Goal: Task Accomplishment & Management: Manage account settings

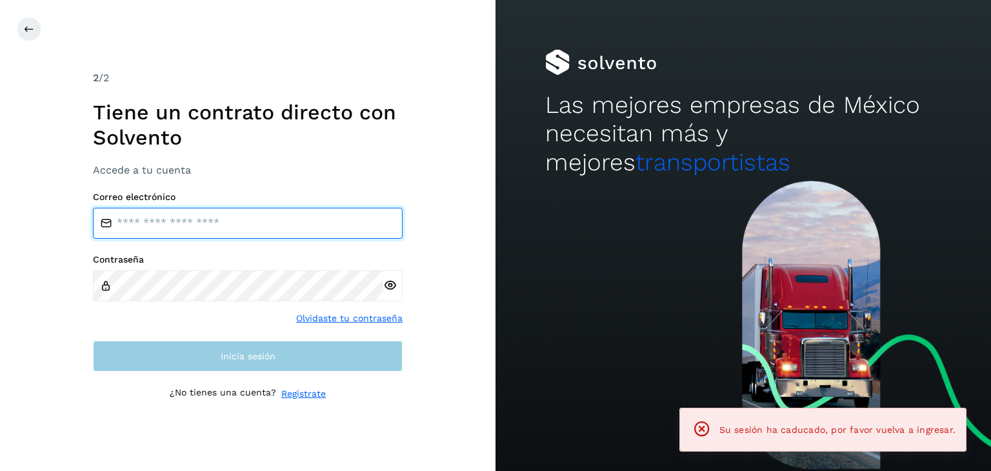
type input "**********"
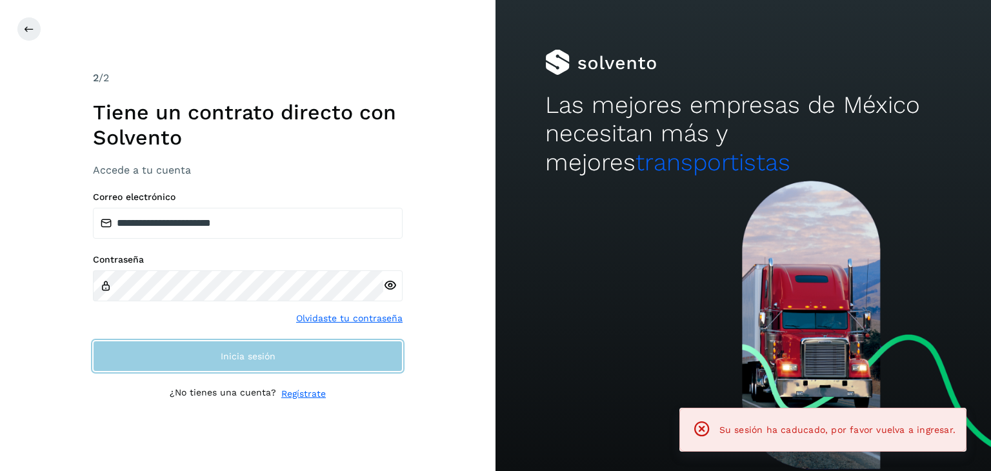
click at [246, 352] on span "Inicia sesión" at bounding box center [248, 356] width 55 height 9
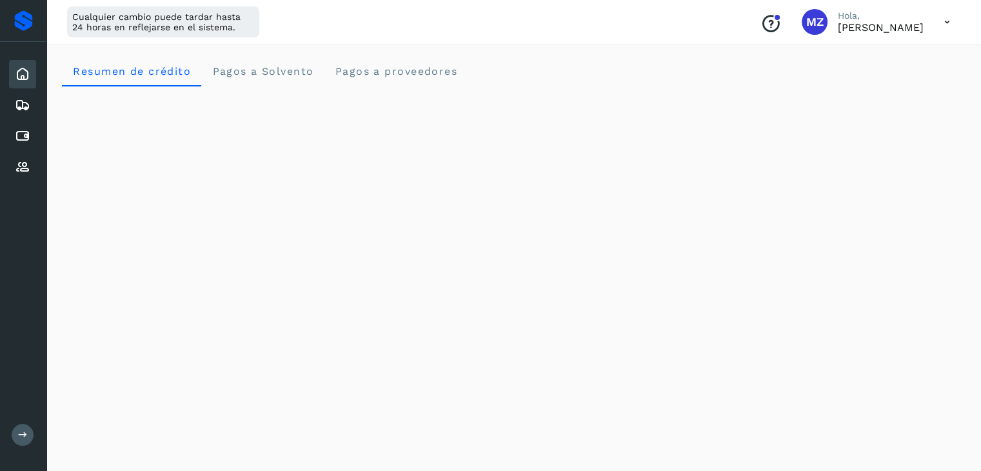
click at [949, 20] on icon at bounding box center [947, 22] width 26 height 26
click at [864, 85] on div "Cerrar sesión" at bounding box center [883, 83] width 154 height 25
